Goal: Task Accomplishment & Management: Use online tool/utility

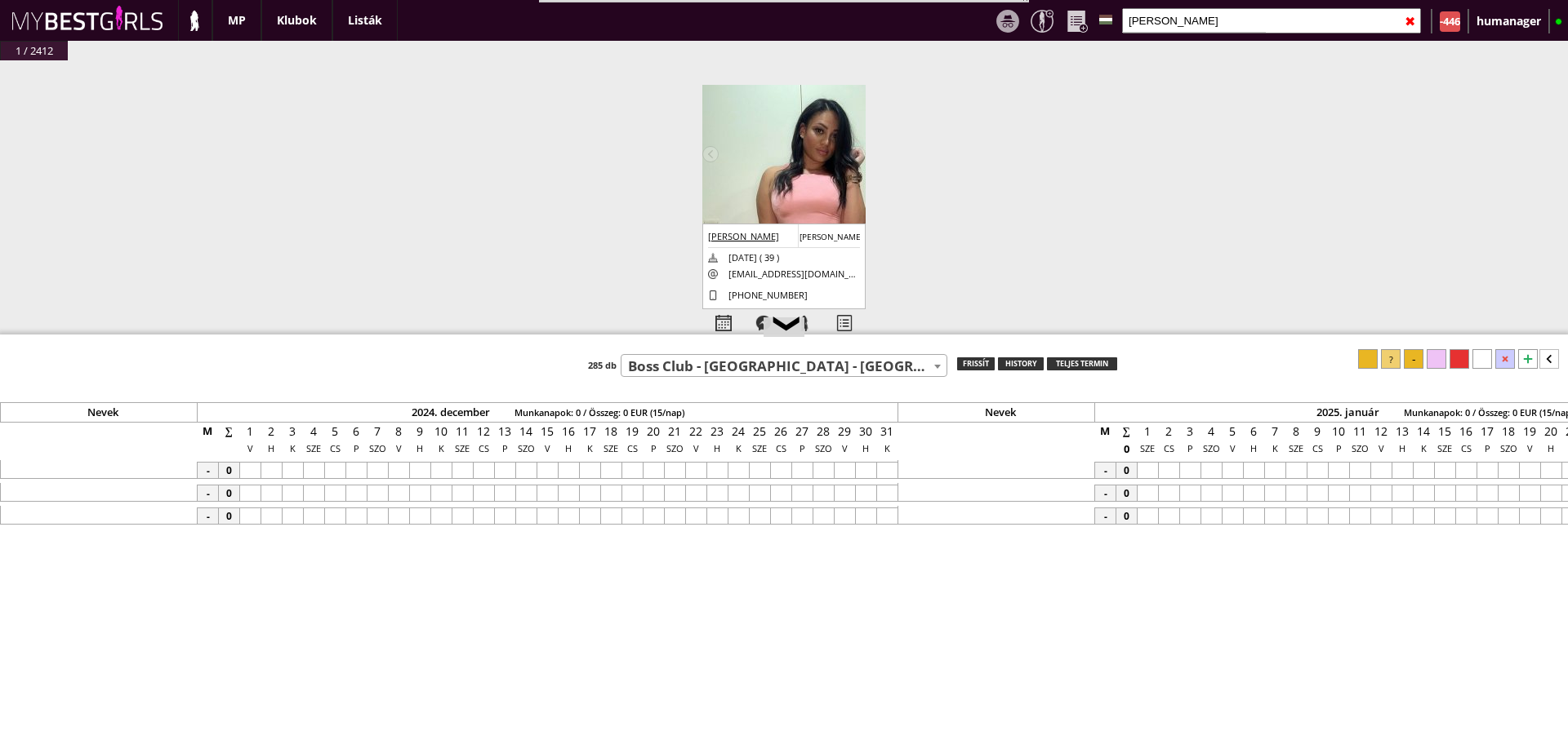
select select "737"
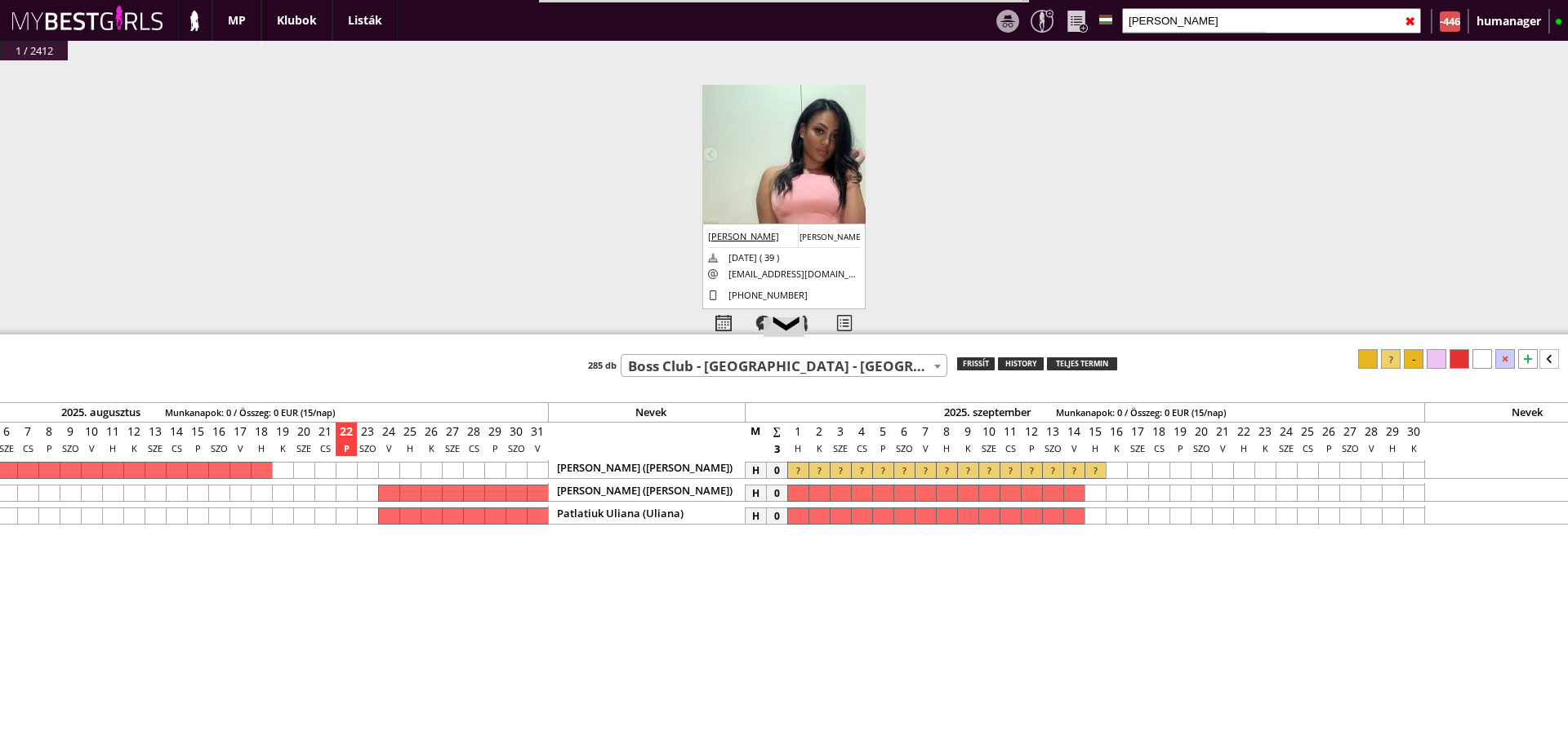
click at [1152, 30] on input "[PERSON_NAME]" at bounding box center [1272, 21] width 299 height 26
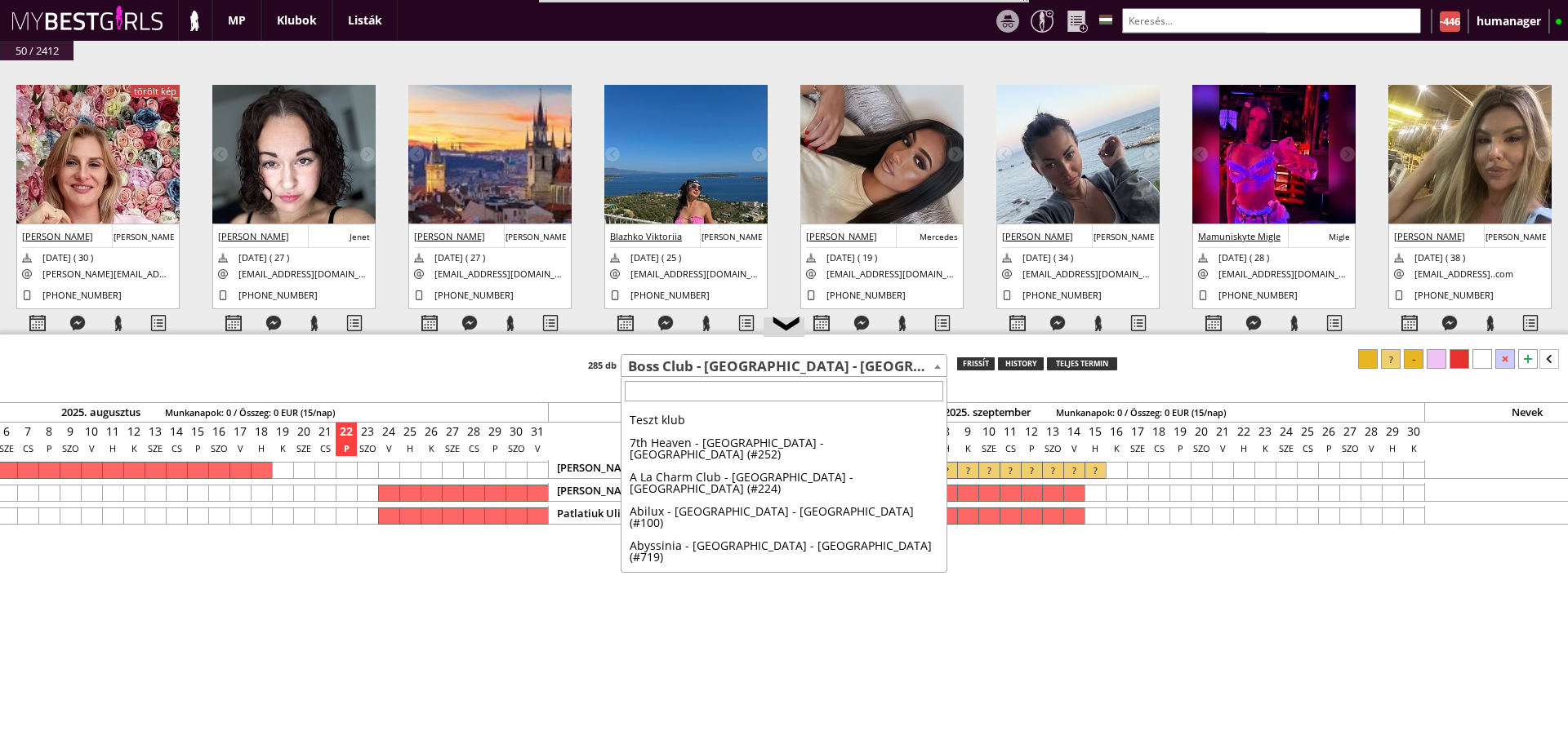
scroll to position [1006, 0]
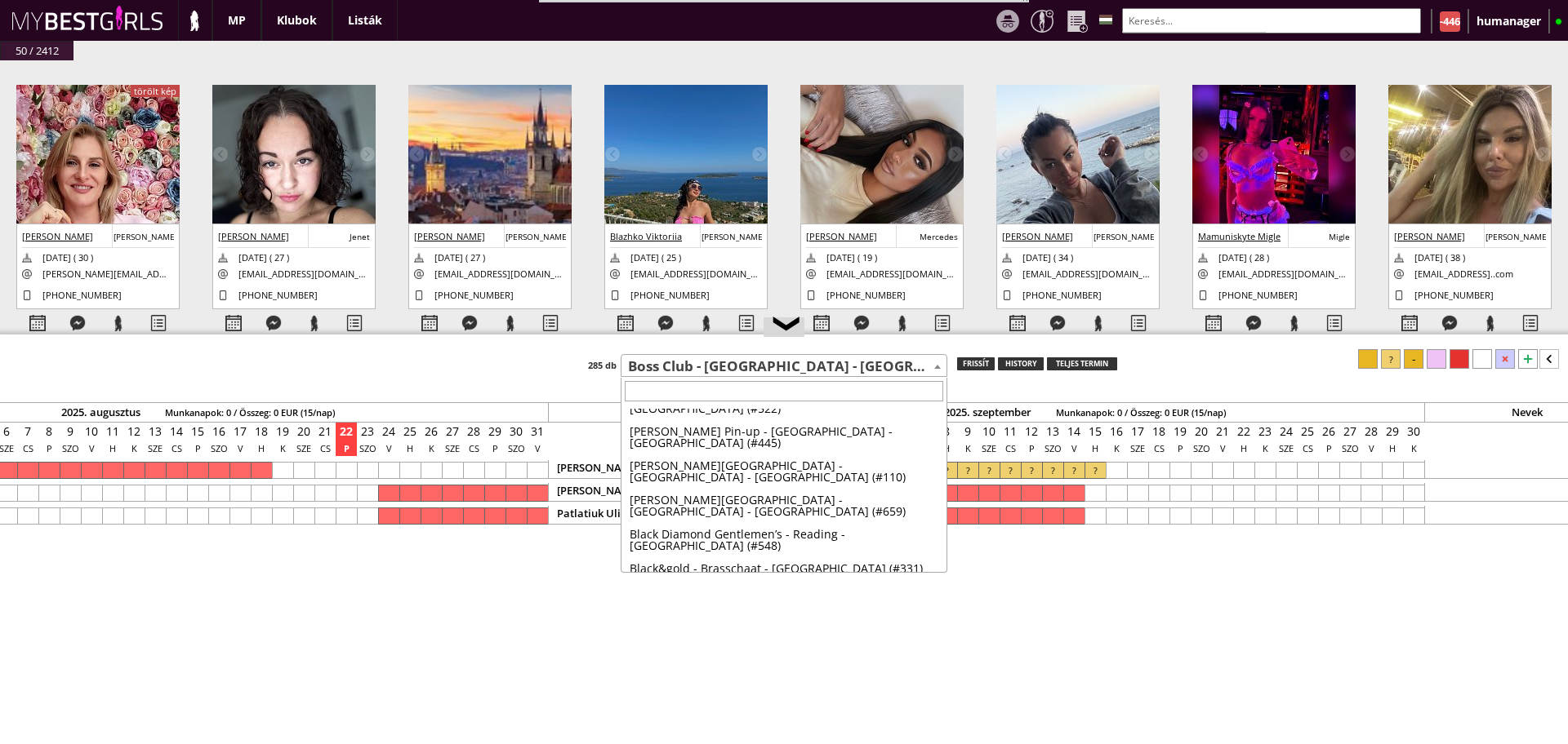
click at [724, 361] on span "Boss Club - [GEOGRAPHIC_DATA] - [GEOGRAPHIC_DATA] (#737)" at bounding box center [784, 367] width 325 height 23
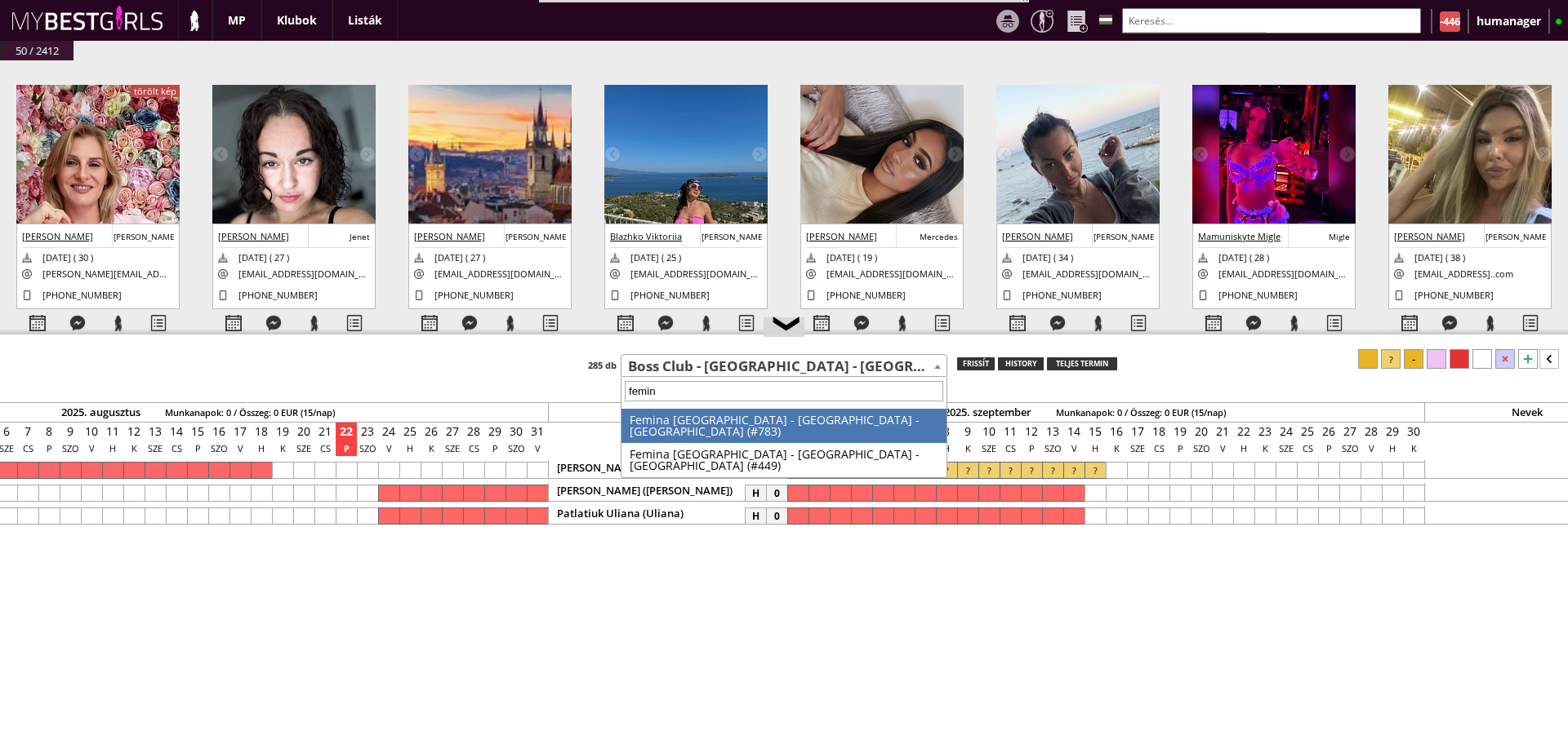
type input "femina"
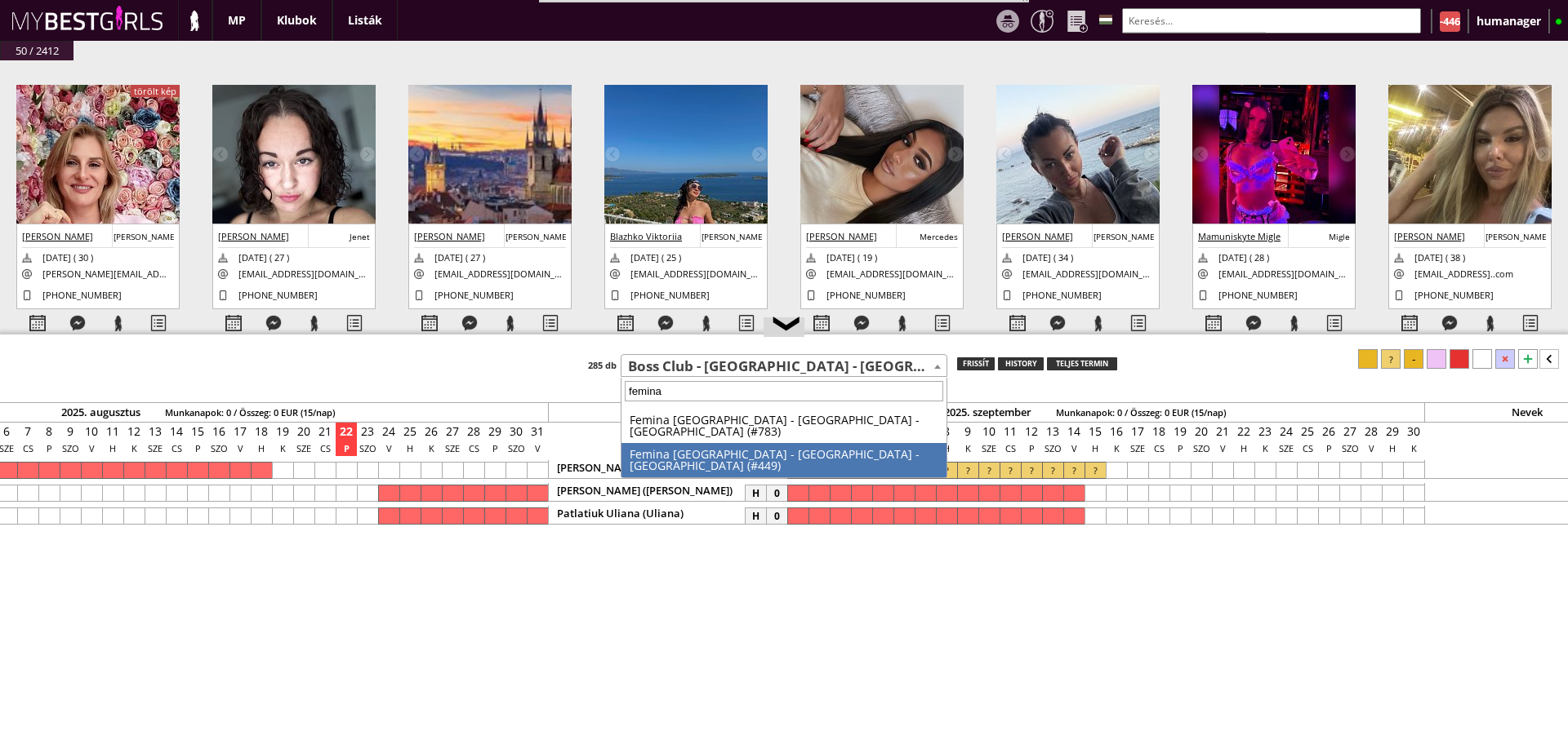
select select "449"
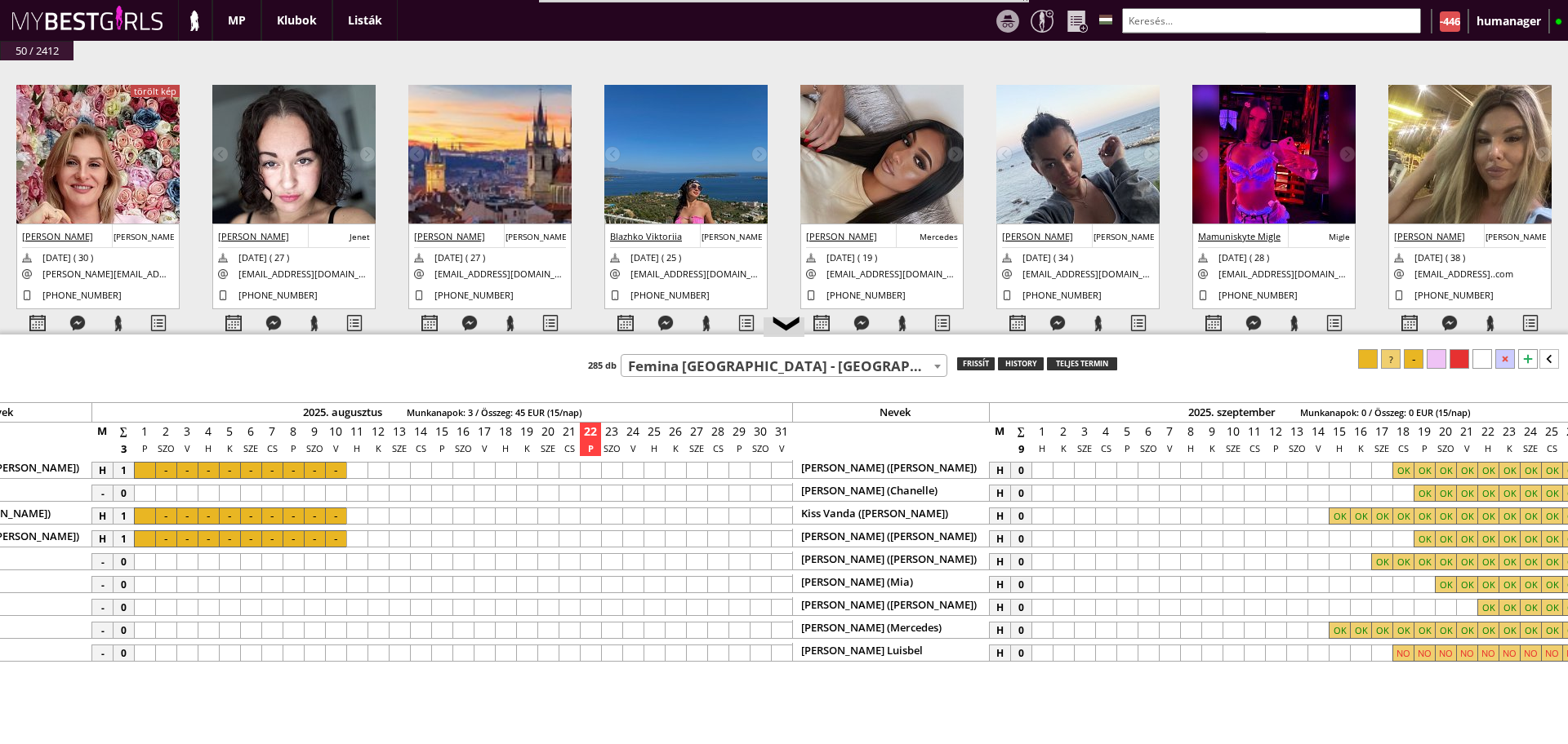
scroll to position [0, 7156]
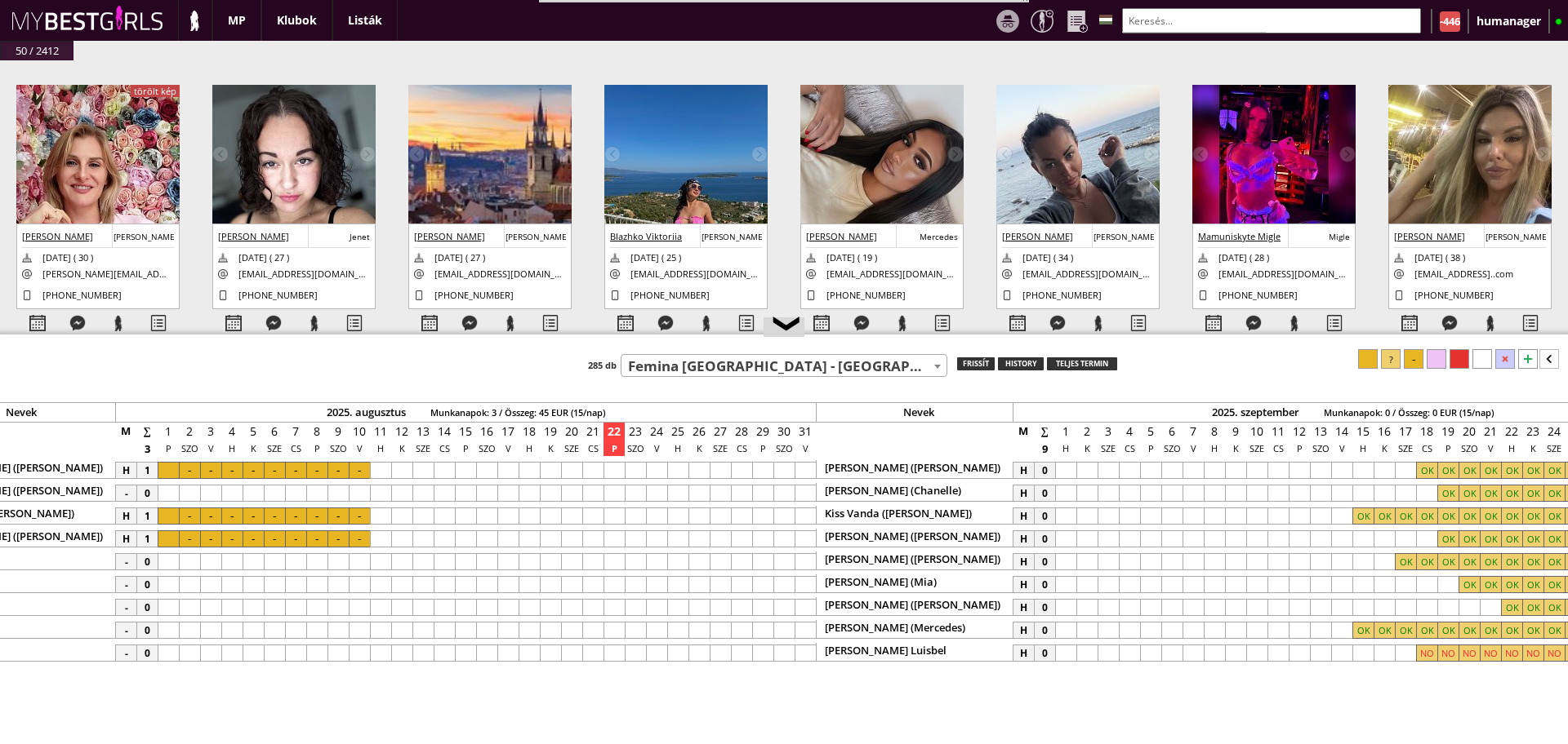
click at [722, 487] on div at bounding box center [721, 493] width 21 height 17
click at [803, 492] on div at bounding box center [805, 493] width 21 height 17
click at [1391, 370] on div "Teszt klub 7th Heaven - [GEOGRAPHIC_DATA] - [GEOGRAPHIC_DATA] (#252) A La Charm…" at bounding box center [784, 363] width 1568 height 28
click at [1392, 364] on div at bounding box center [1391, 359] width 20 height 20
click at [1532, 355] on div at bounding box center [1528, 359] width 20 height 20
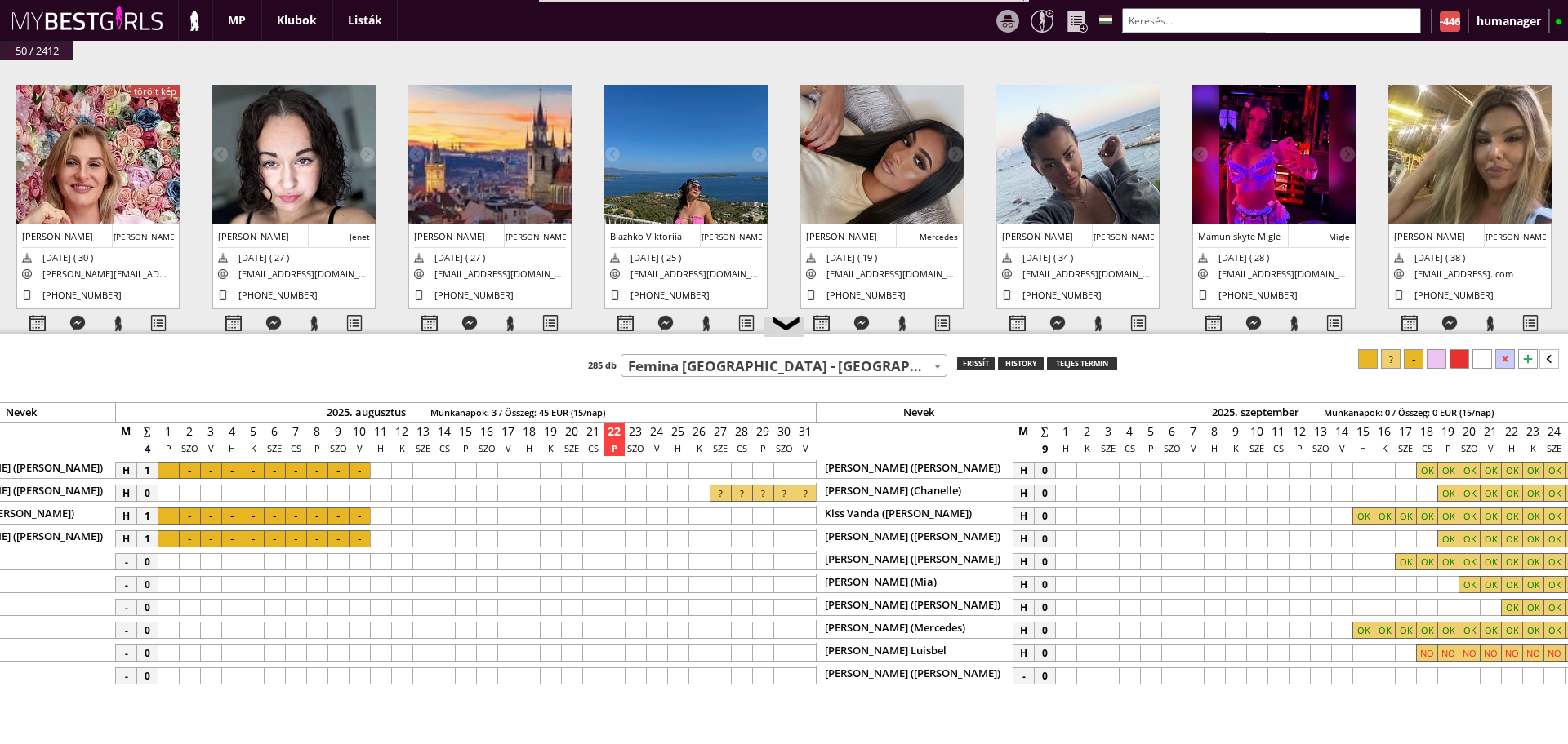
click at [1059, 672] on div at bounding box center [1066, 676] width 21 height 17
click at [1192, 672] on div at bounding box center [1193, 676] width 21 height 17
click at [1390, 352] on div at bounding box center [1391, 359] width 20 height 20
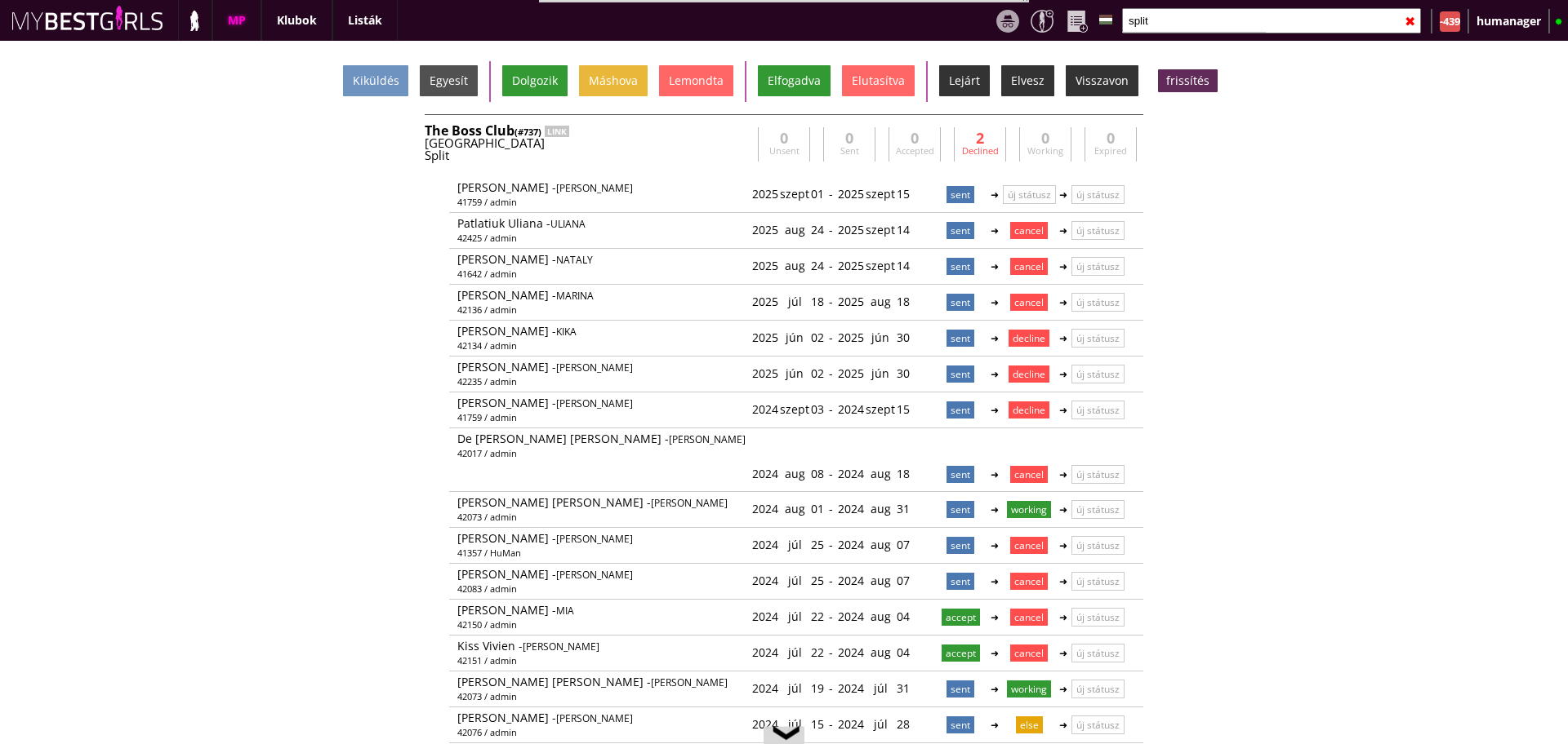
click at [1191, 22] on input "split" at bounding box center [1272, 21] width 299 height 26
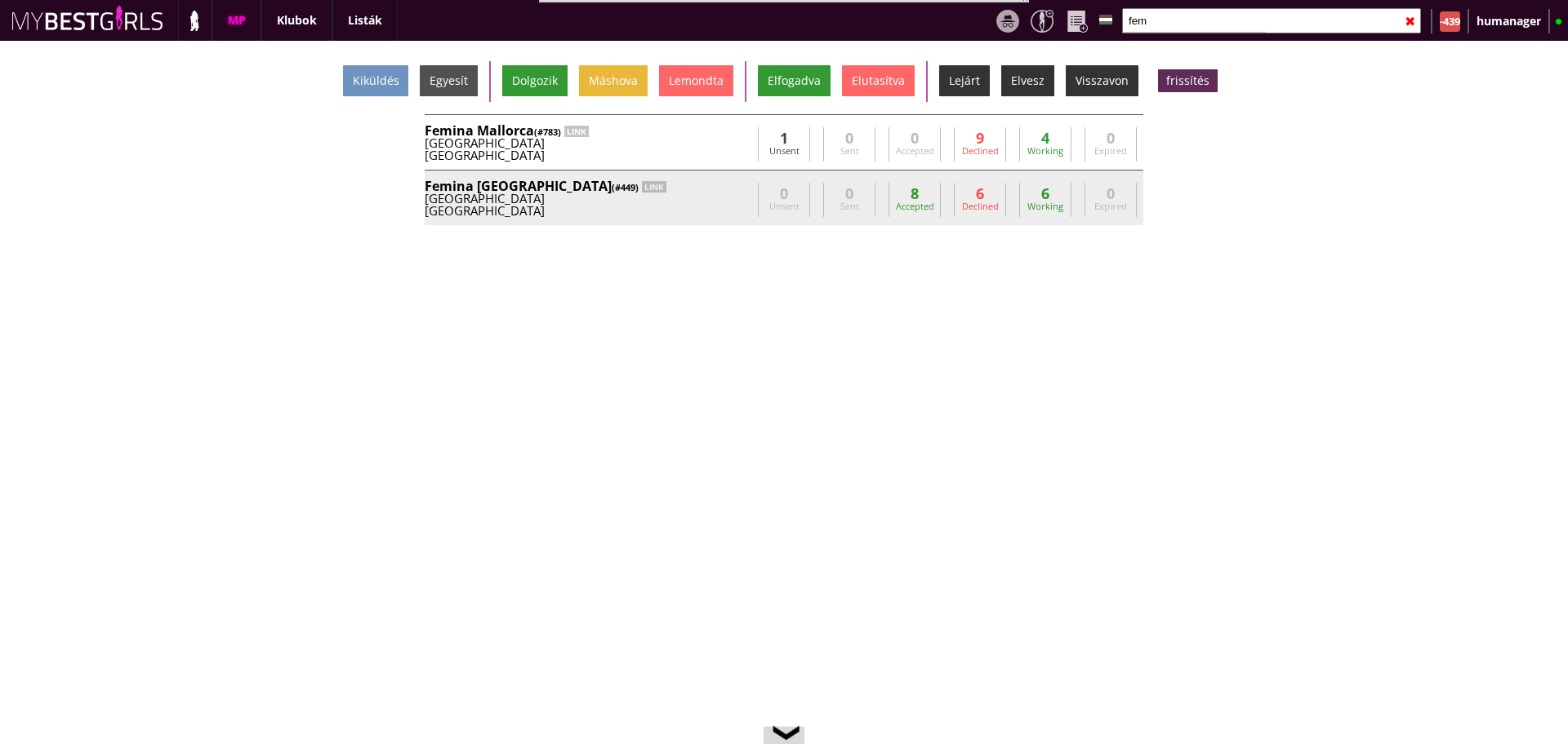
type input "fem"
click at [656, 196] on div "[GEOGRAPHIC_DATA]" at bounding box center [588, 198] width 327 height 12
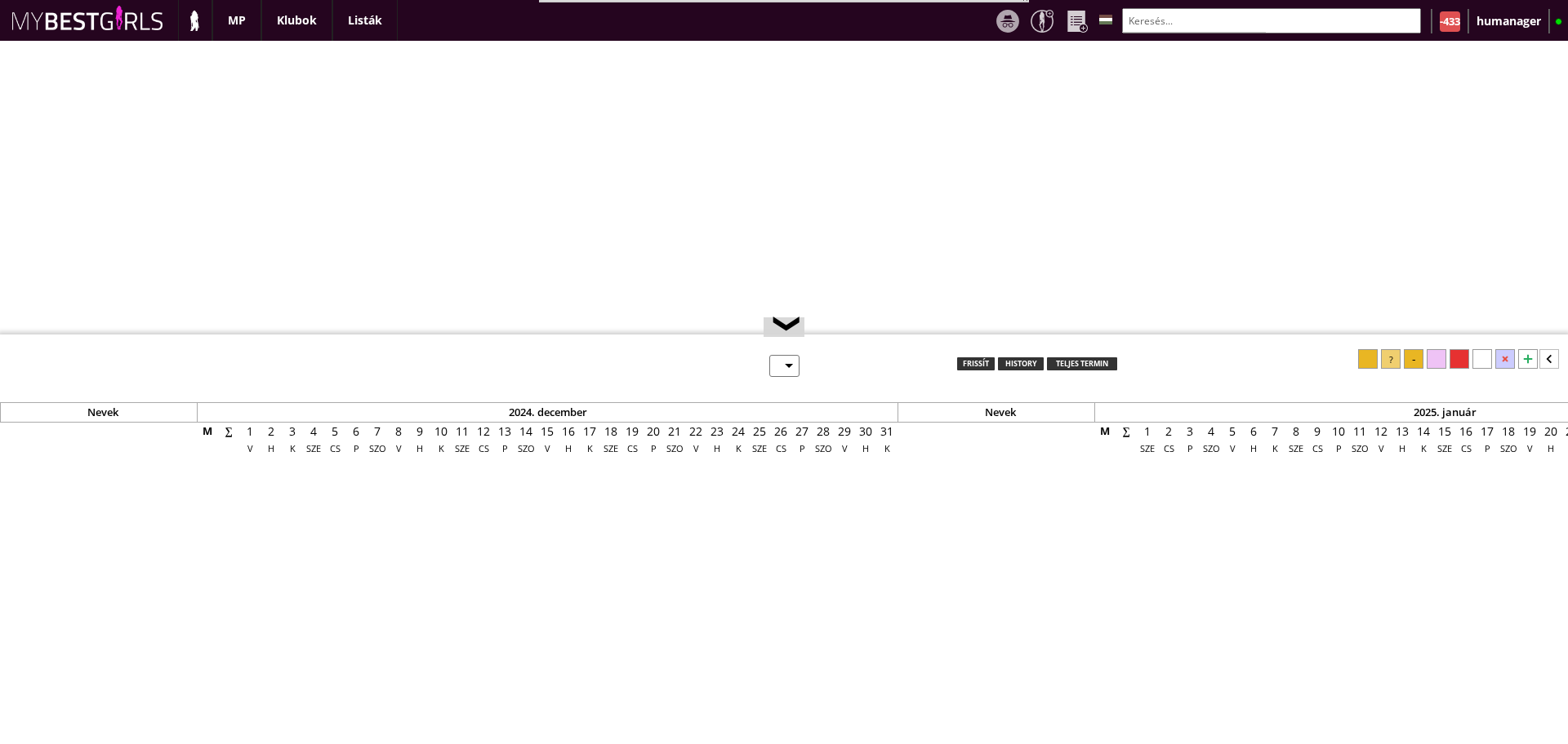
select select "0"
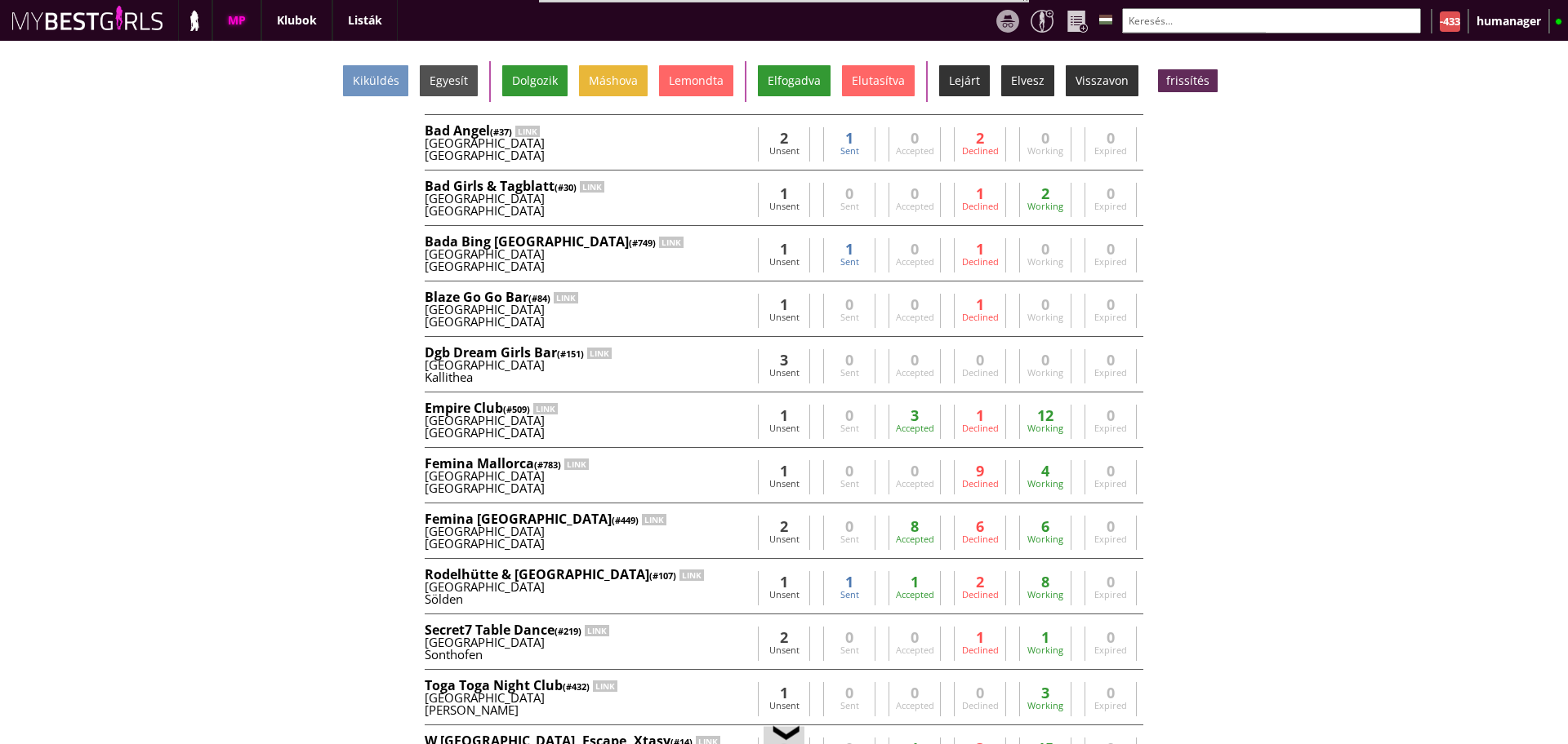
scroll to position [0, 6986]
click at [1206, 26] on input "text" at bounding box center [1272, 21] width 299 height 26
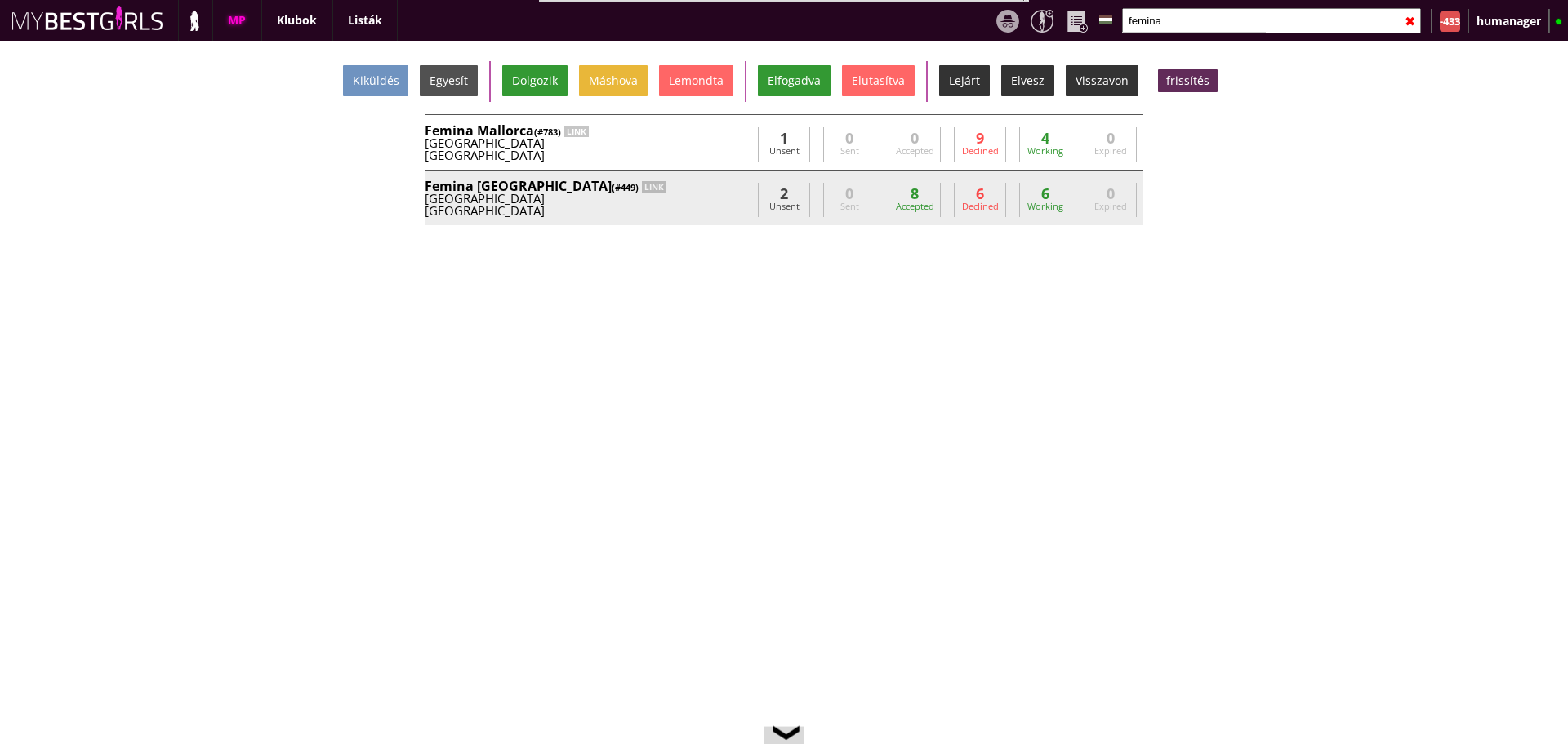
type input "femina"
click at [728, 205] on div "[GEOGRAPHIC_DATA]" at bounding box center [588, 211] width 327 height 12
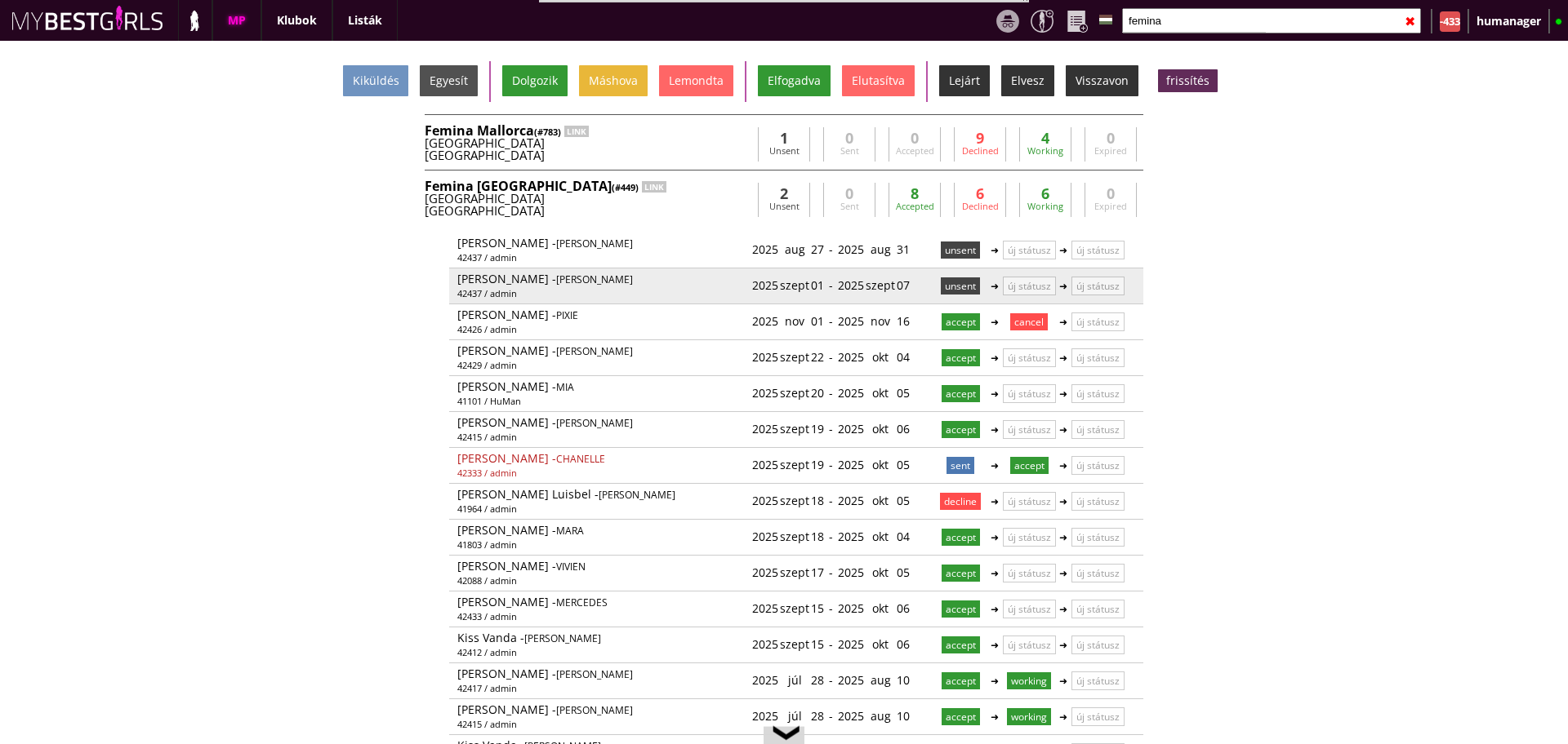
click at [953, 284] on p "unsent" at bounding box center [960, 286] width 40 height 17
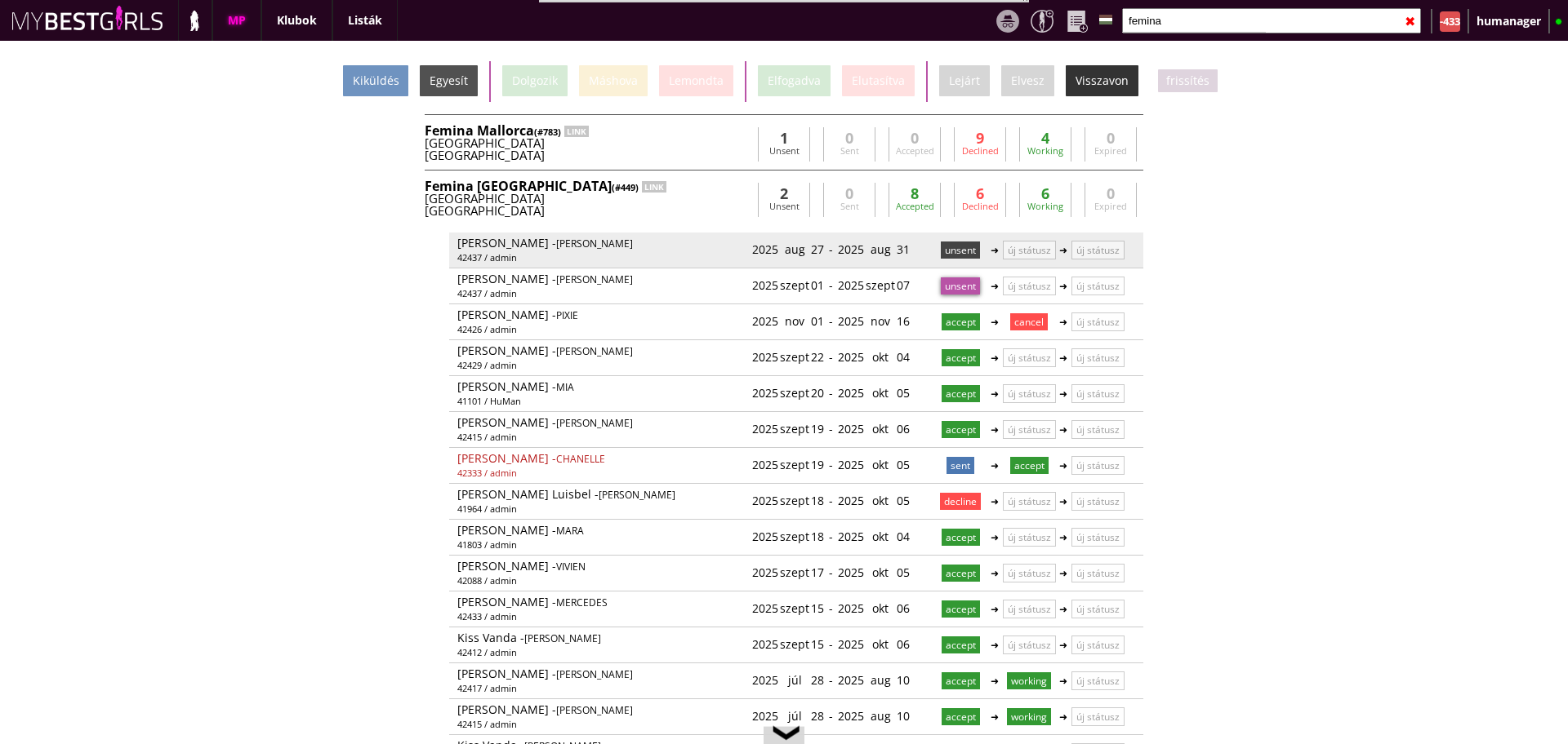
click at [949, 251] on p "unsent" at bounding box center [960, 250] width 40 height 17
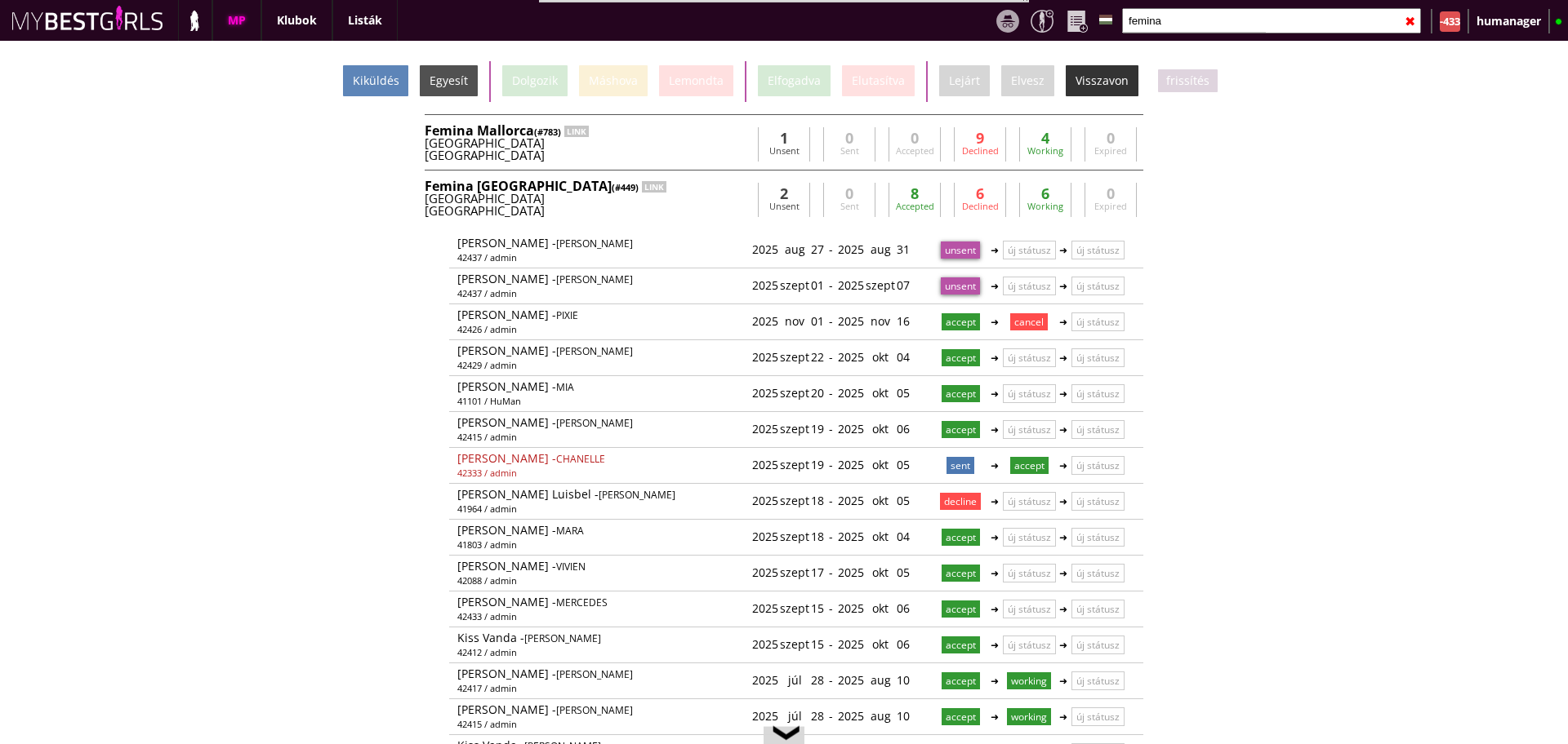
click at [384, 82] on div "Kiküldés" at bounding box center [376, 81] width 65 height 31
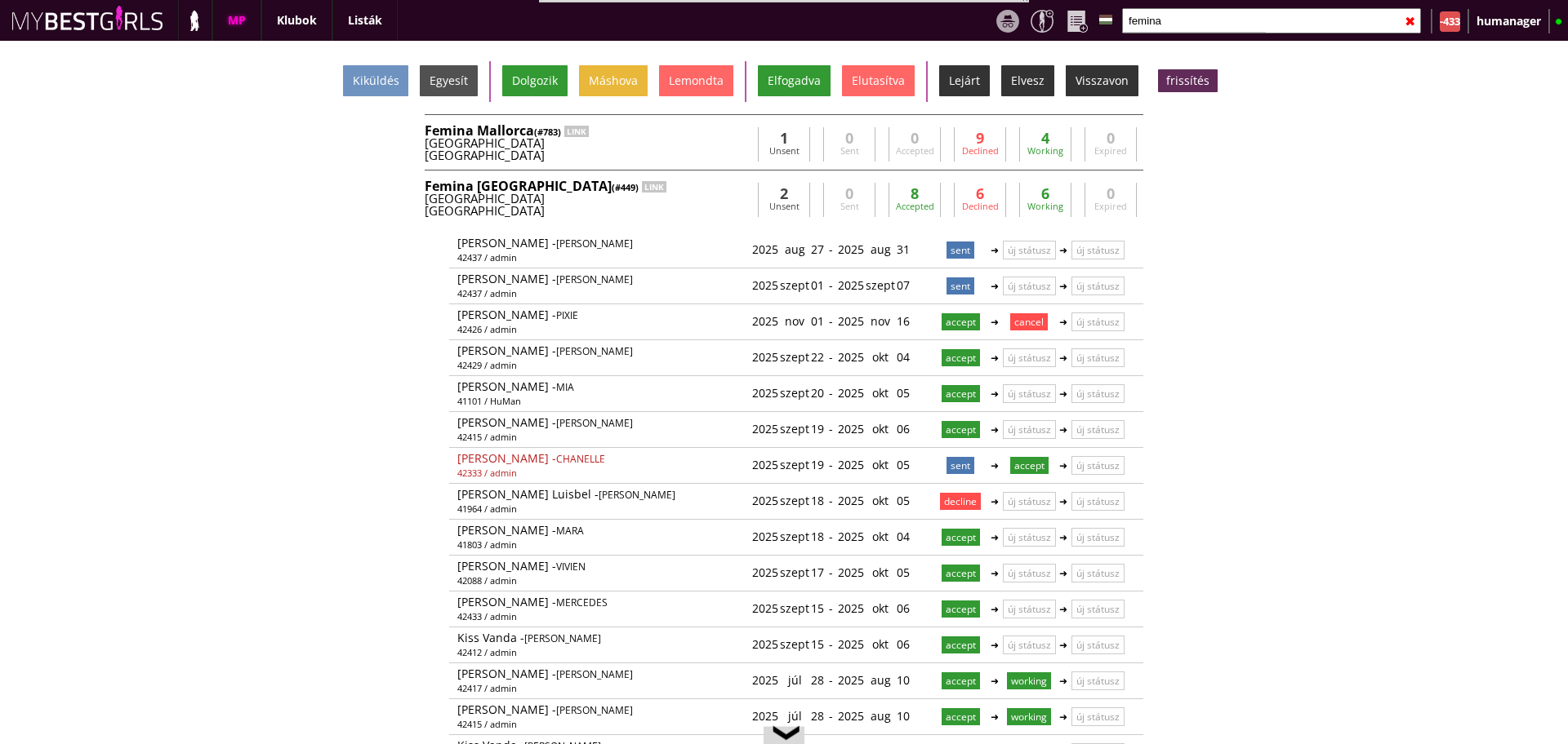
click at [663, 184] on div "Femina München (#449) LINK" at bounding box center [588, 186] width 327 height 13
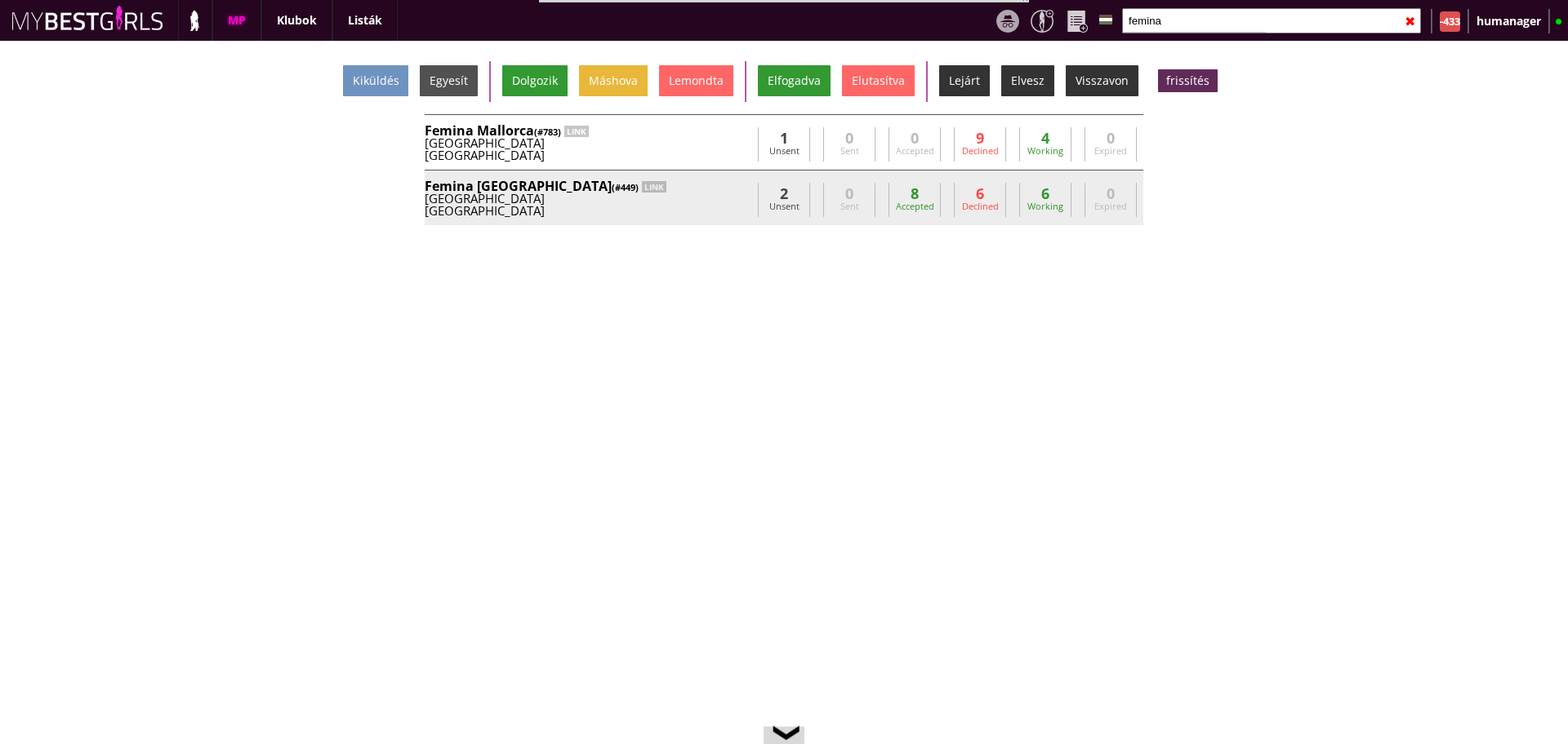
click at [663, 184] on div "Femina München (#449) LINK" at bounding box center [588, 186] width 327 height 13
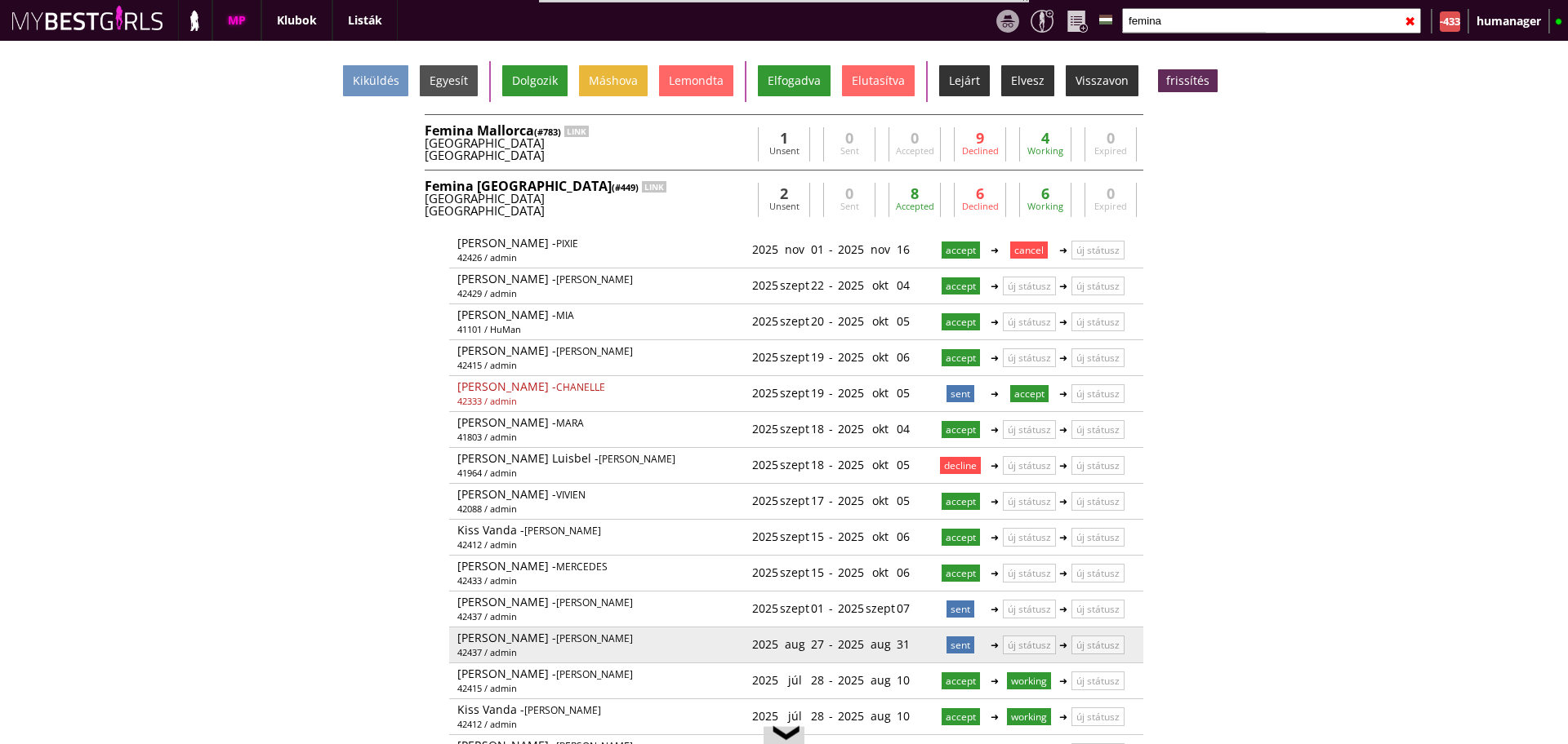
click at [953, 641] on p "sent" at bounding box center [960, 645] width 28 height 17
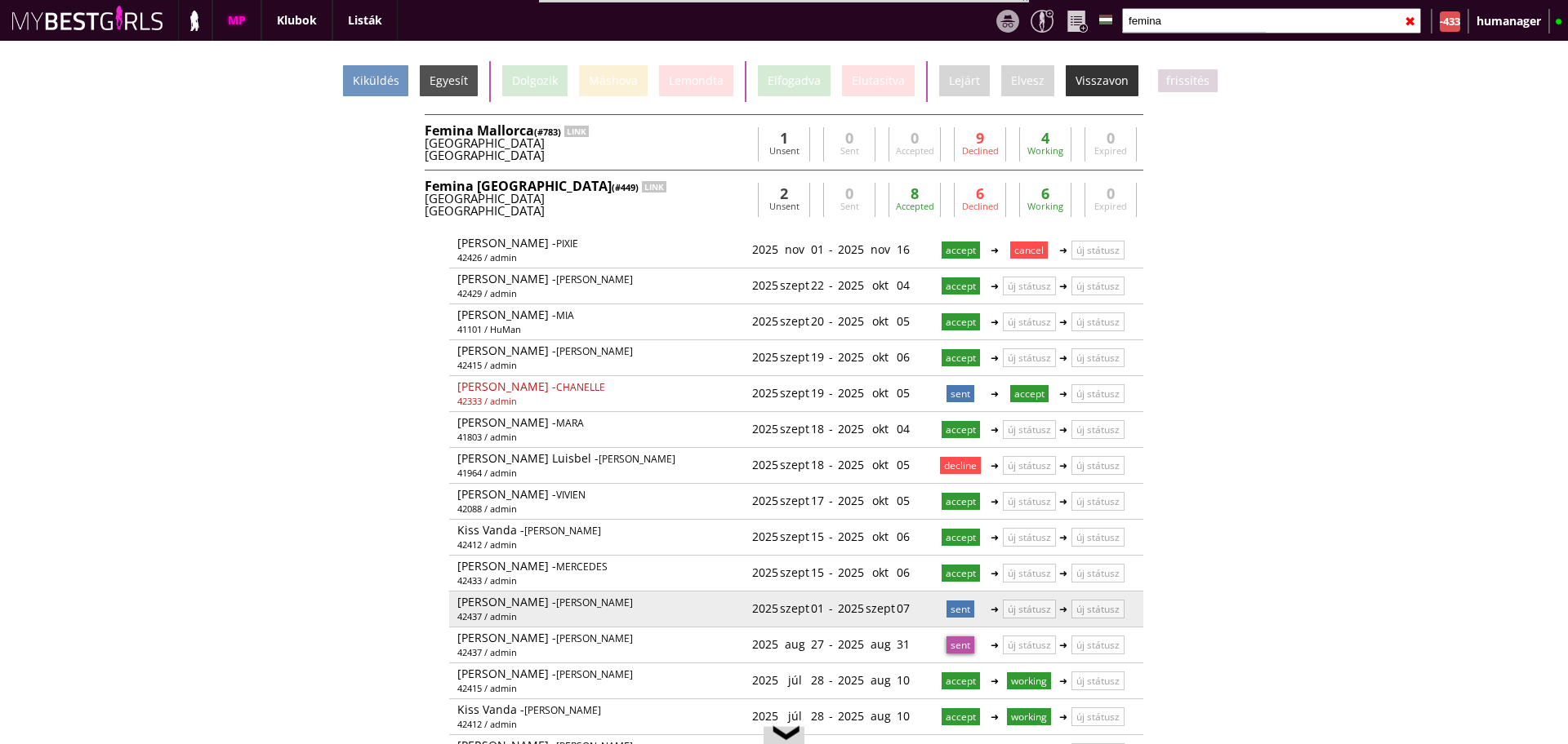
click at [947, 606] on p "sent" at bounding box center [960, 609] width 28 height 17
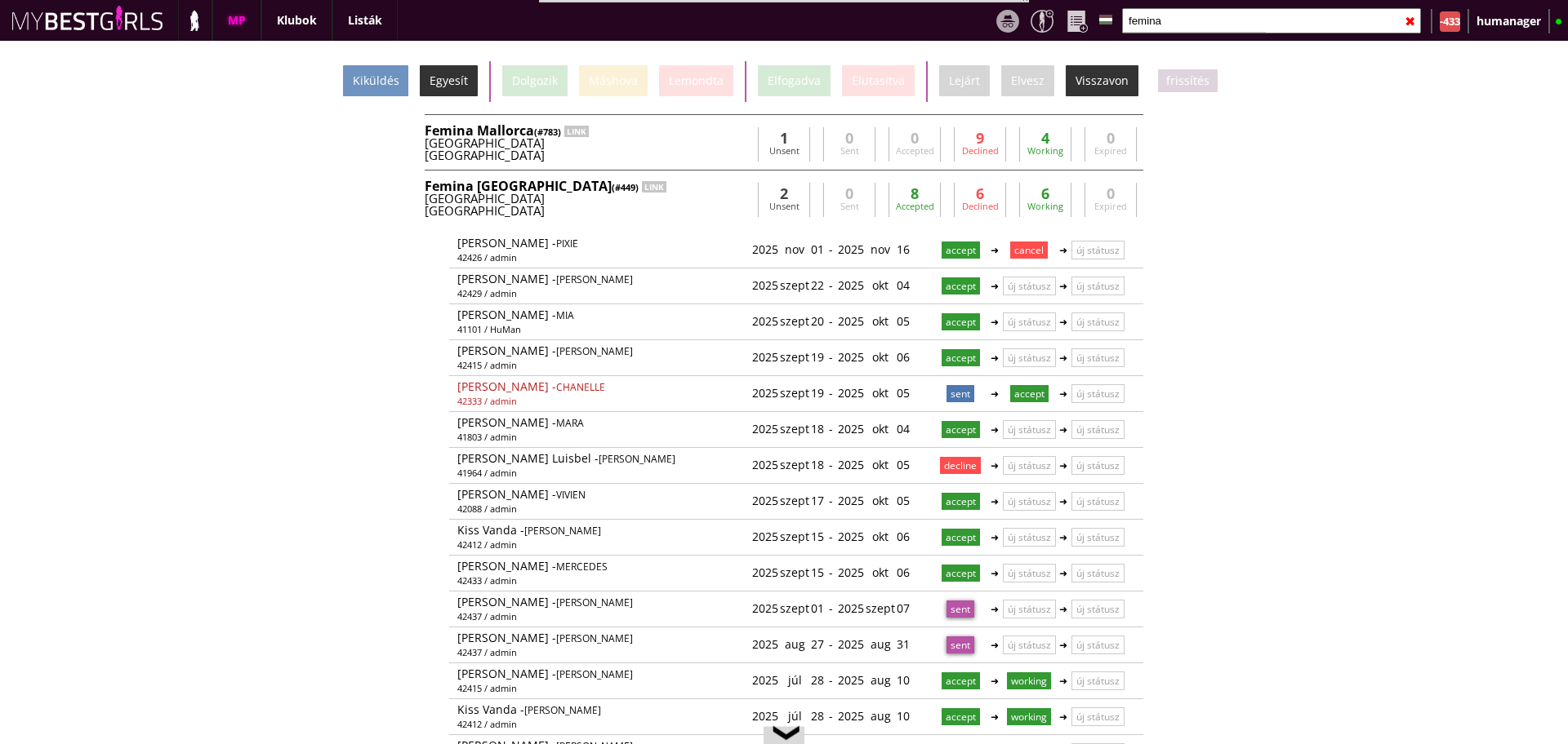
click at [469, 76] on div "Egyesít" at bounding box center [449, 81] width 58 height 31
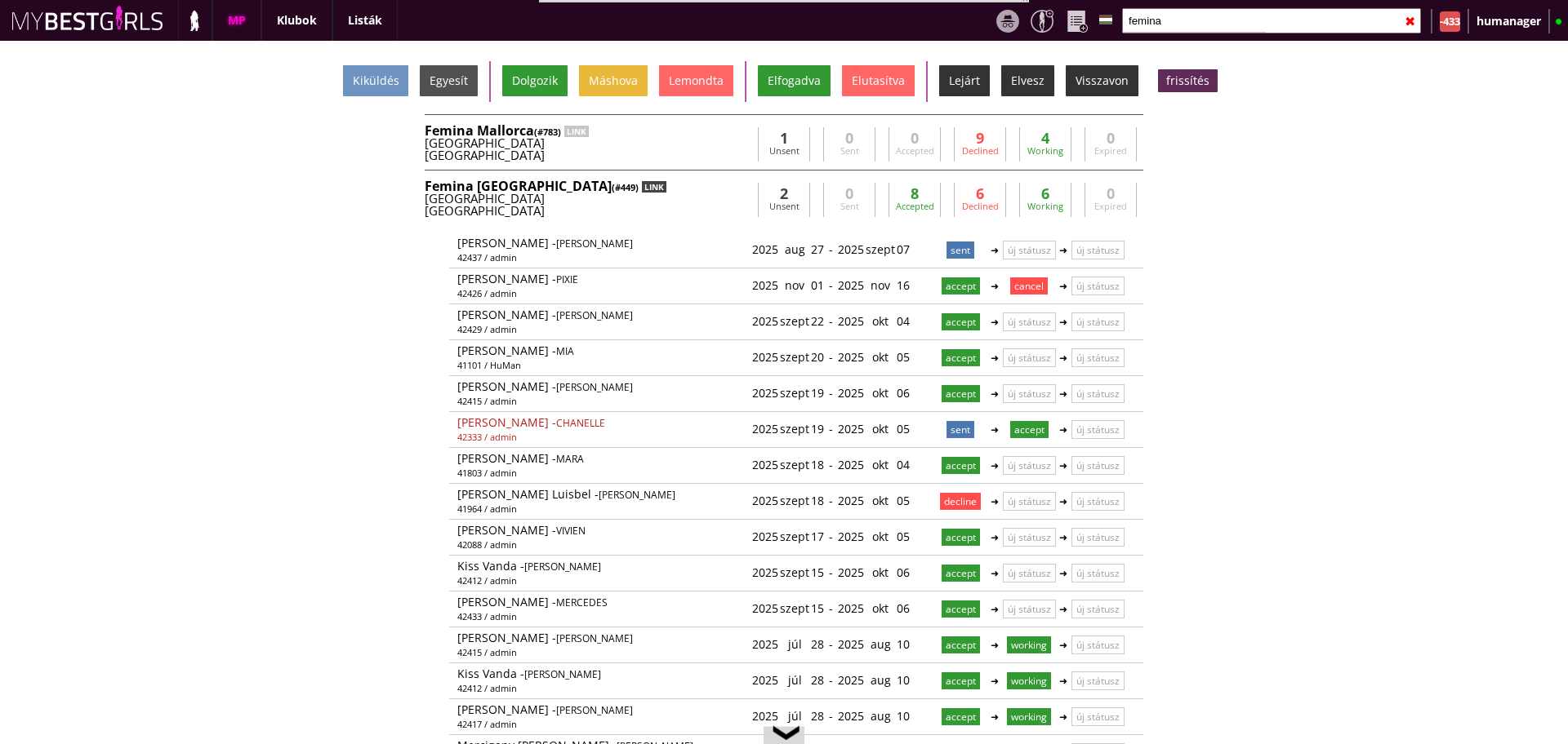
click at [642, 185] on div "LINK" at bounding box center [655, 187] width 25 height 12
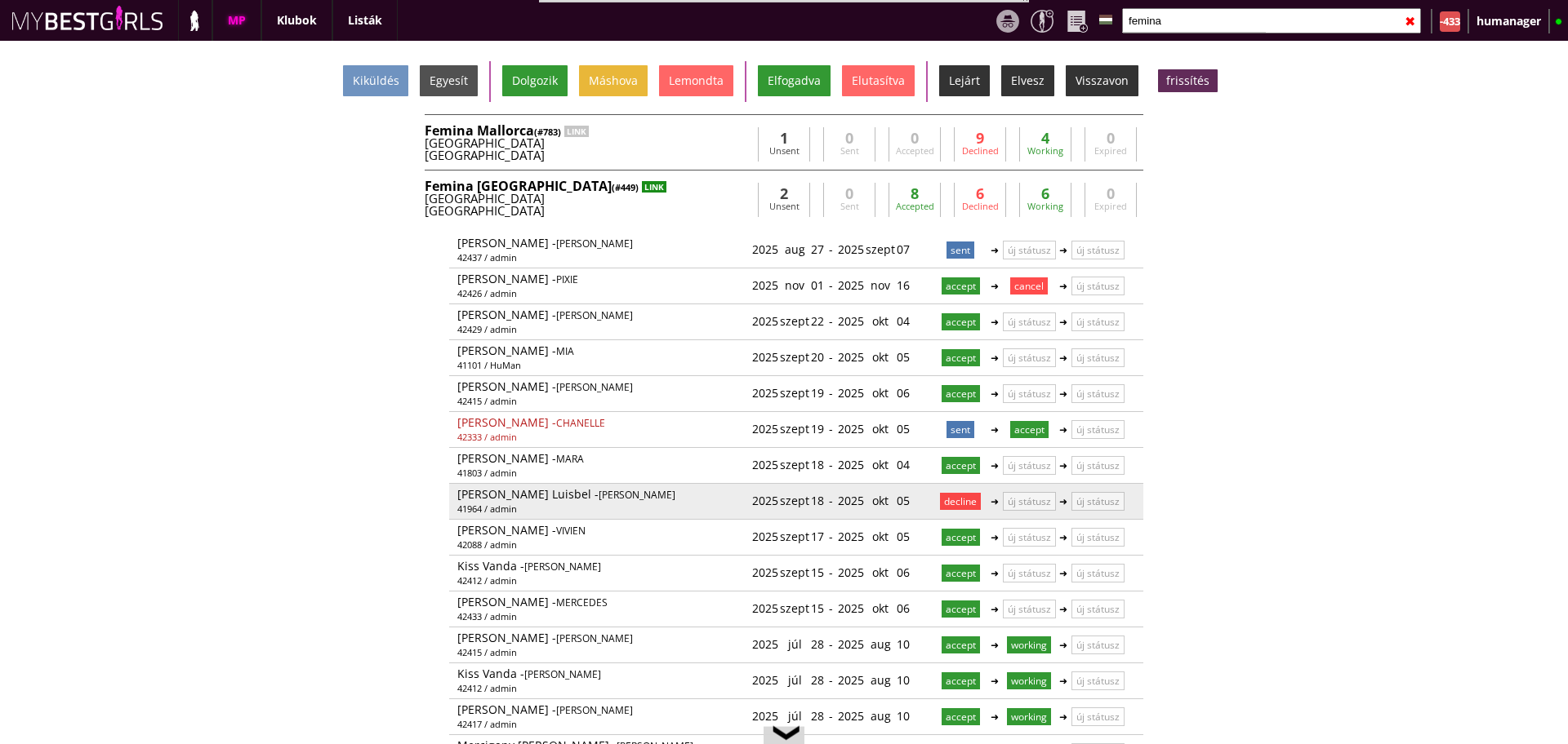
scroll to position [36, 0]
